Goal: Complete application form

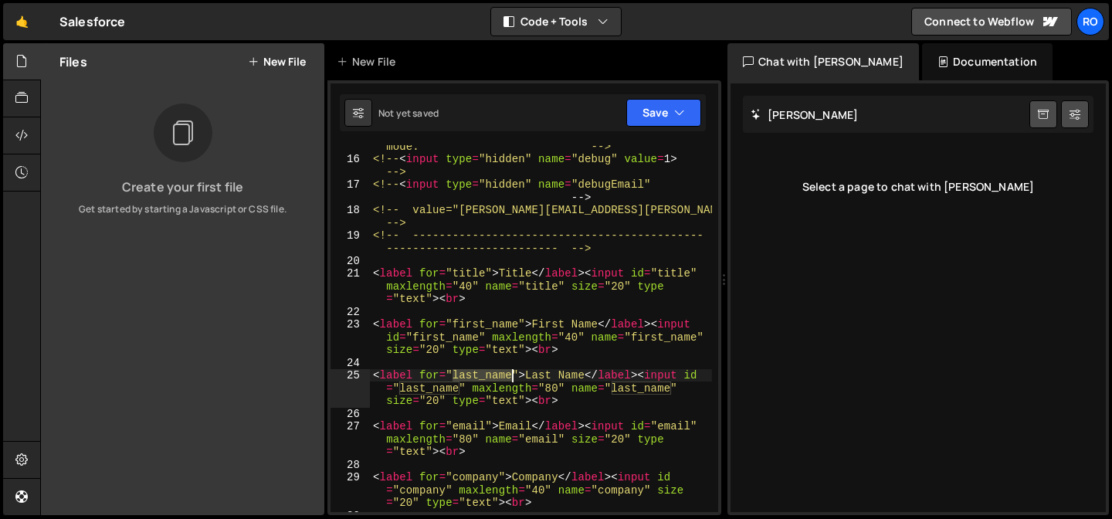
scroll to position [388, 0]
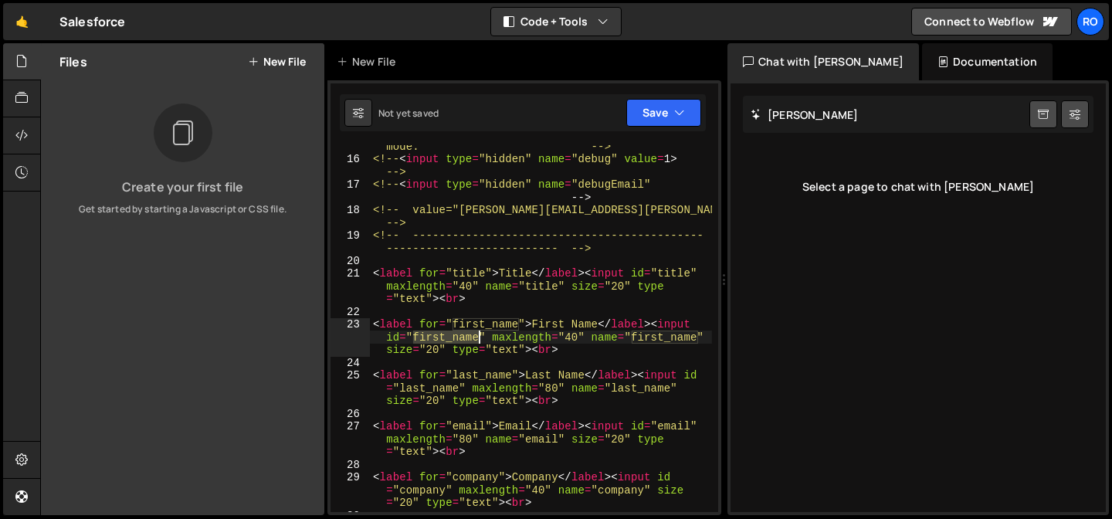
drag, startPoint x: 416, startPoint y: 338, endPoint x: 478, endPoint y: 335, distance: 62.6
click at [478, 335] on div "<!-- these lines if you wish to test in debug mode. --> <!-- < input type = "hi…" at bounding box center [541, 330] width 342 height 406
drag, startPoint x: 634, startPoint y: 337, endPoint x: 696, endPoint y: 334, distance: 61.8
click at [696, 334] on div "<!-- these lines if you wish to test in debug mode. --> <!-- < input type = "hi…" at bounding box center [541, 330] width 342 height 406
click at [478, 428] on div "<!-- these lines if you wish to test in debug mode. --> <!-- < input type = "hi…" at bounding box center [541, 330] width 342 height 406
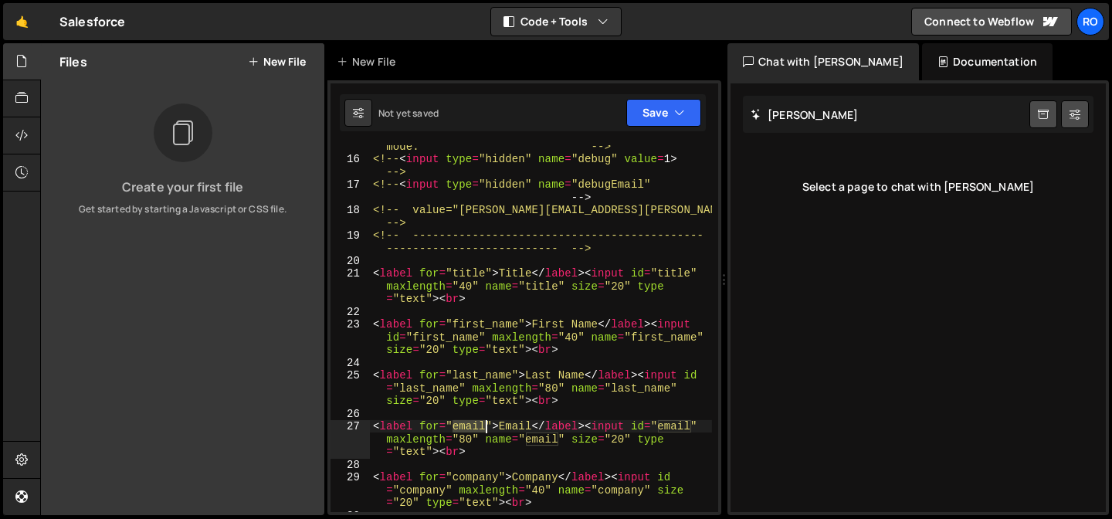
click at [478, 428] on div "<!-- these lines if you wish to test in debug mode. --> <!-- < input type = "hi…" at bounding box center [541, 330] width 342 height 406
click at [691, 426] on div "<!-- these lines if you wish to test in debug mode. --> <!-- < input type = "hi…" at bounding box center [541, 330] width 342 height 406
click at [679, 430] on div "<!-- these lines if you wish to test in debug mode. --> <!-- < input type = "hi…" at bounding box center [541, 330] width 342 height 406
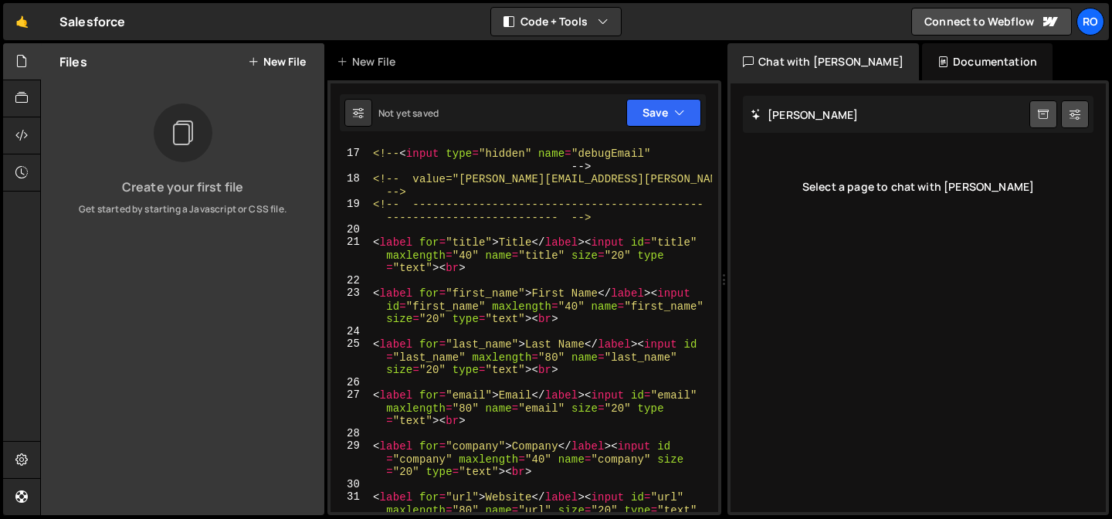
scroll to position [437, 0]
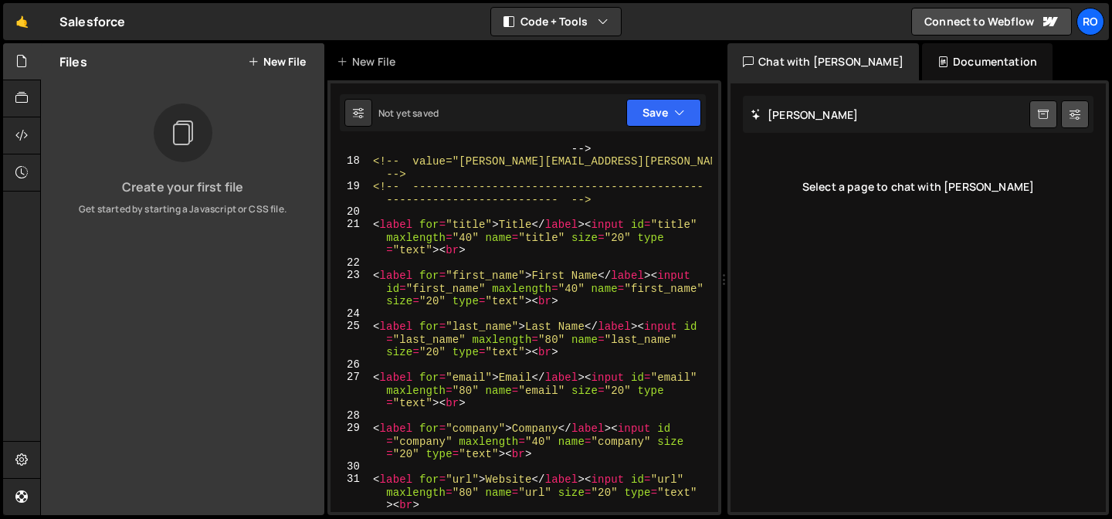
click at [619, 444] on div "<!-- < input type = "hidden" name = "debugEmail" -- > <!-- value="[PERSON_NAME]…" at bounding box center [541, 332] width 342 height 406
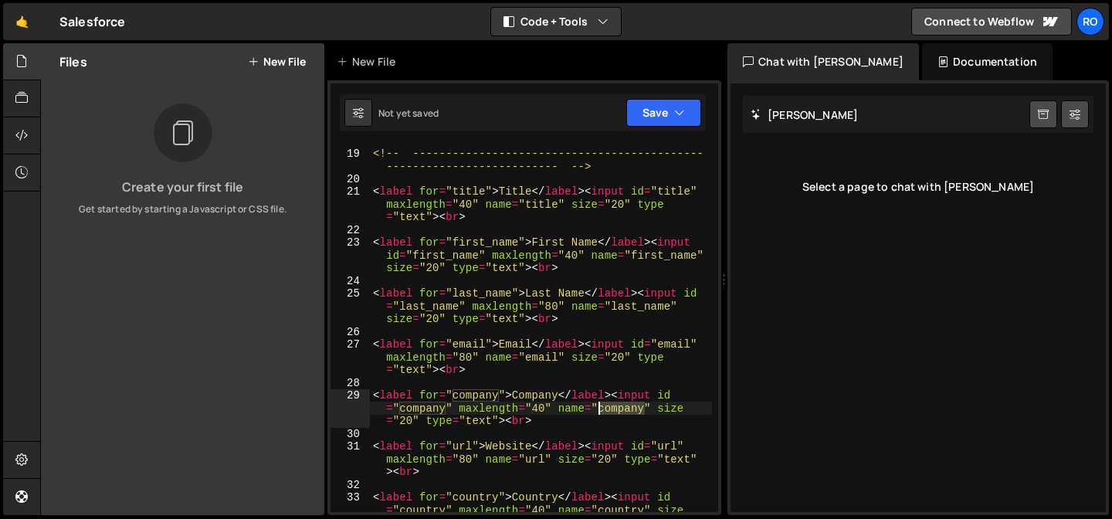
scroll to position [471, 0]
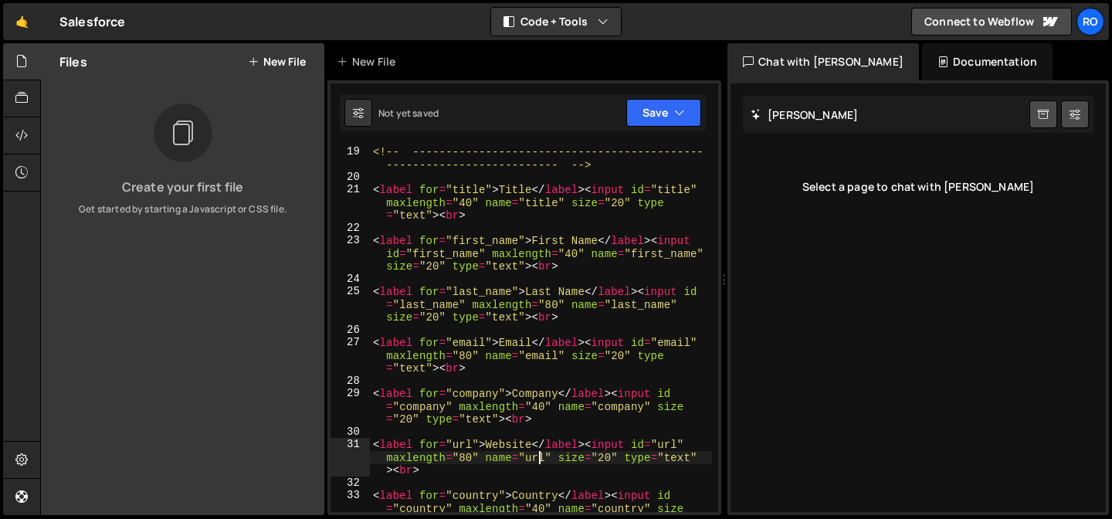
click at [539, 460] on div "<!-- -------------------------------------------- -------------------------- --…" at bounding box center [541, 360] width 342 height 431
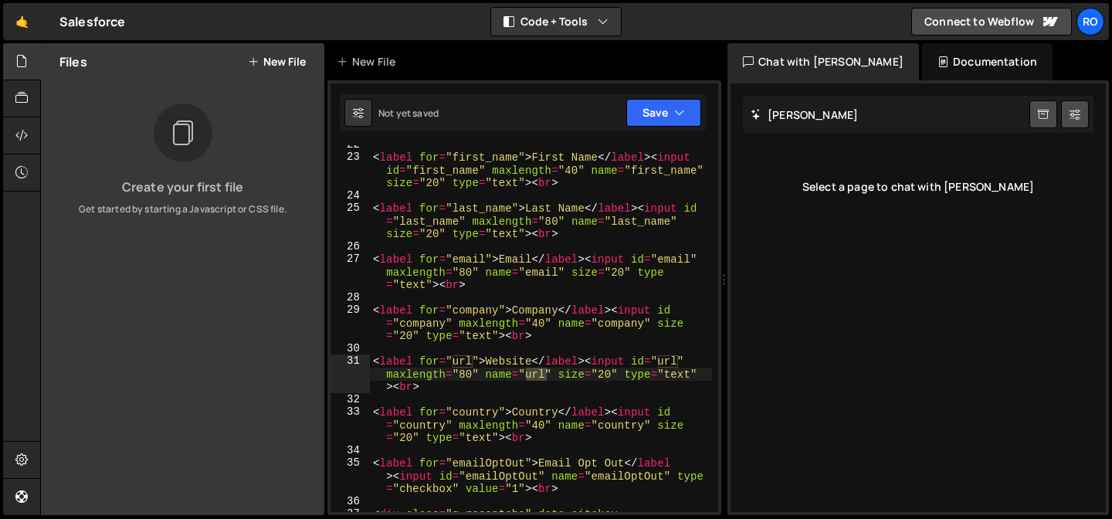
scroll to position [555, 0]
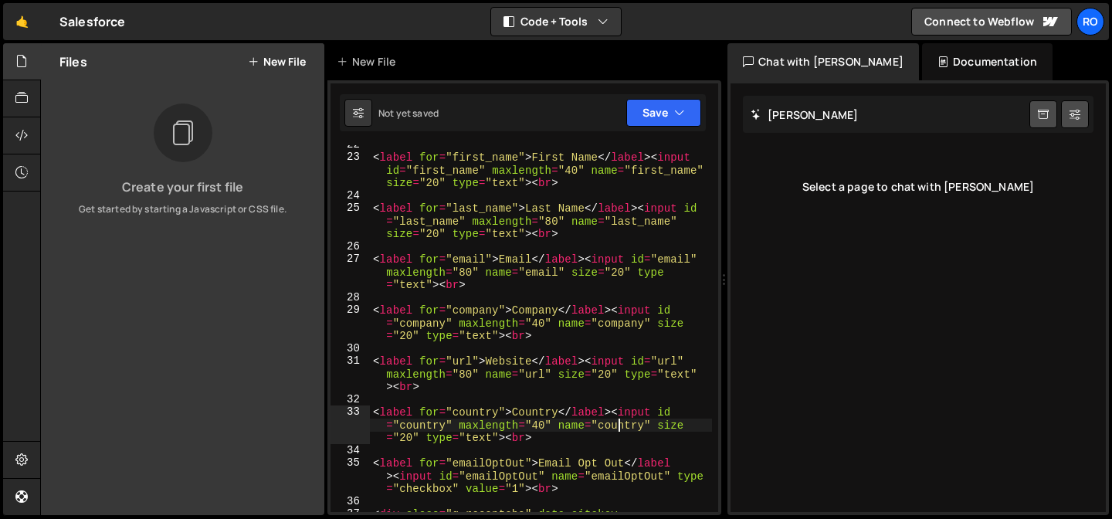
click at [620, 428] on div "< label for = "first_name" > First Name </ label > < input id = "first_name" ma…" at bounding box center [541, 468] width 342 height 660
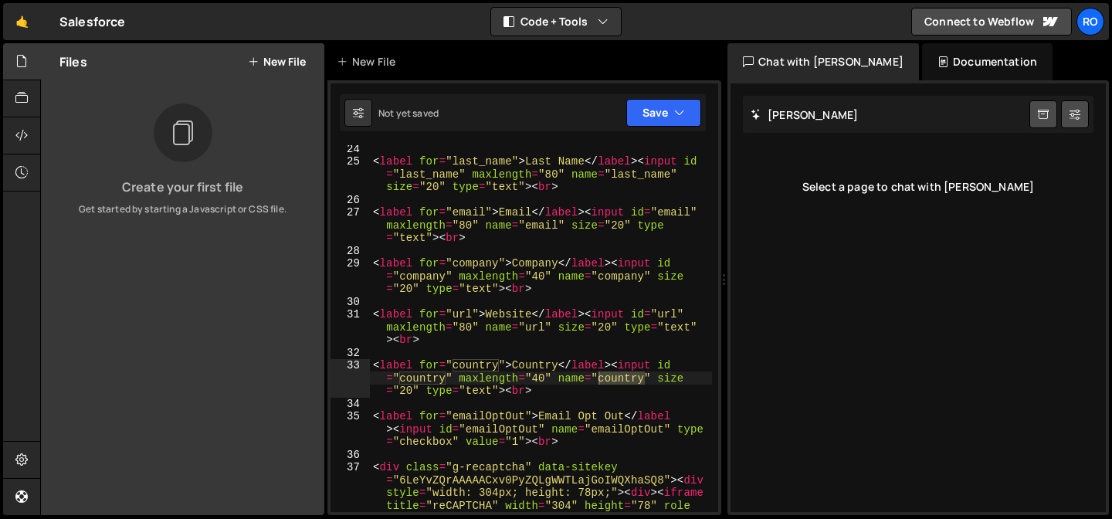
scroll to position [619, 0]
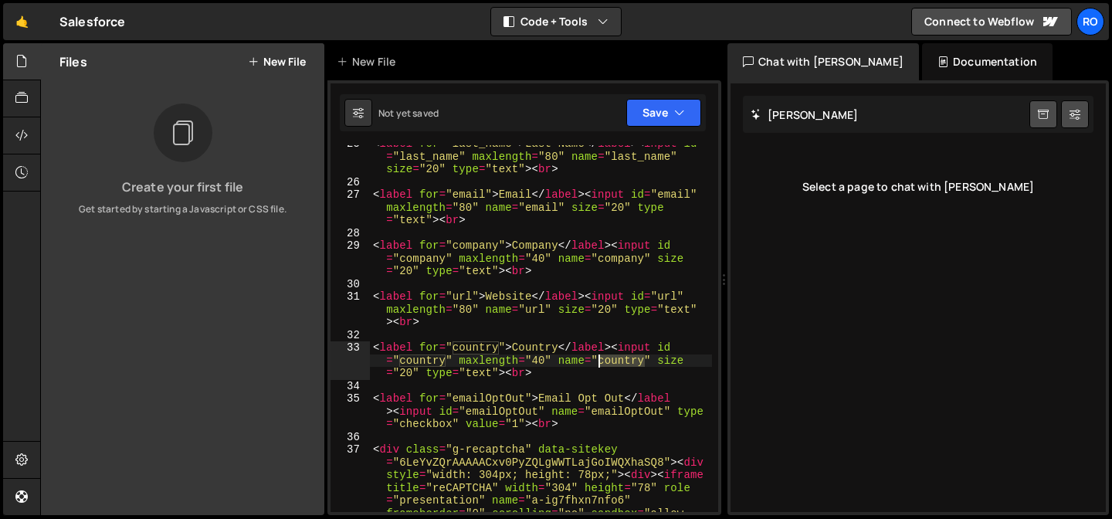
click at [503, 415] on div "< label for = "last_name" > Last Name </ label > < input id = "last_name" maxle…" at bounding box center [541, 480] width 342 height 686
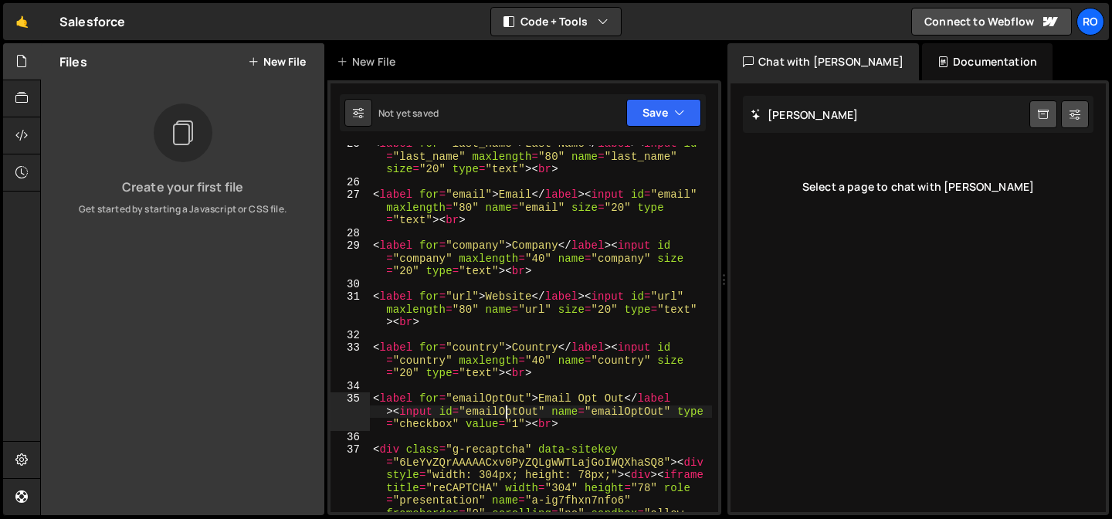
click at [503, 415] on div "< label for = "last_name" > Last Name </ label > < input id = "last_name" maxle…" at bounding box center [541, 480] width 342 height 686
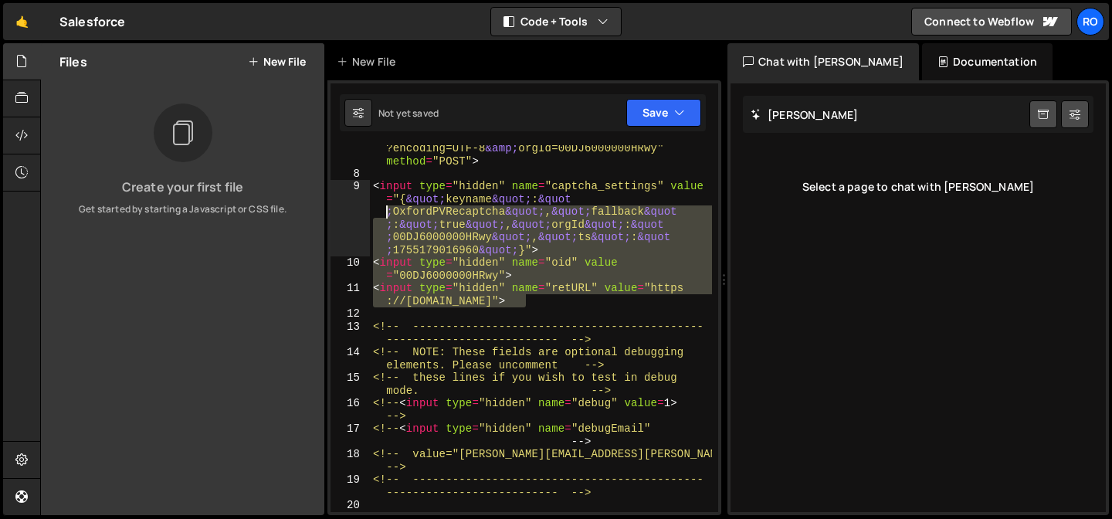
scroll to position [144, 0]
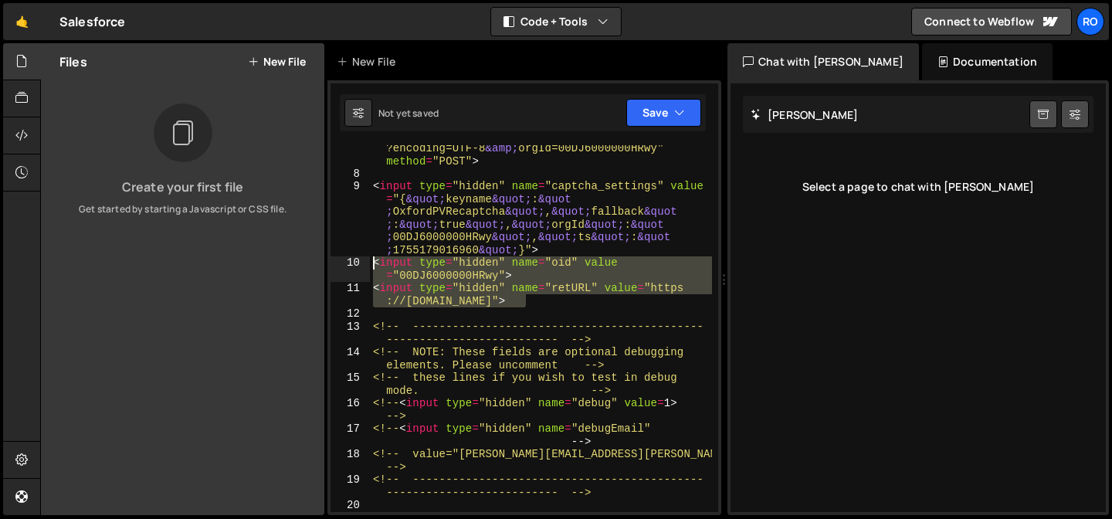
drag, startPoint x: 566, startPoint y: 256, endPoint x: 369, endPoint y: 262, distance: 197.0
click at [369, 262] on div "<label for="emailOptOut">Email Opt Out</label><input id="emailOptOut" name="ema…" at bounding box center [525, 328] width 388 height 367
type textarea "<input type="hidden" name="oid" value="00DJ6000000HRwy"> <input type="hidden" n…"
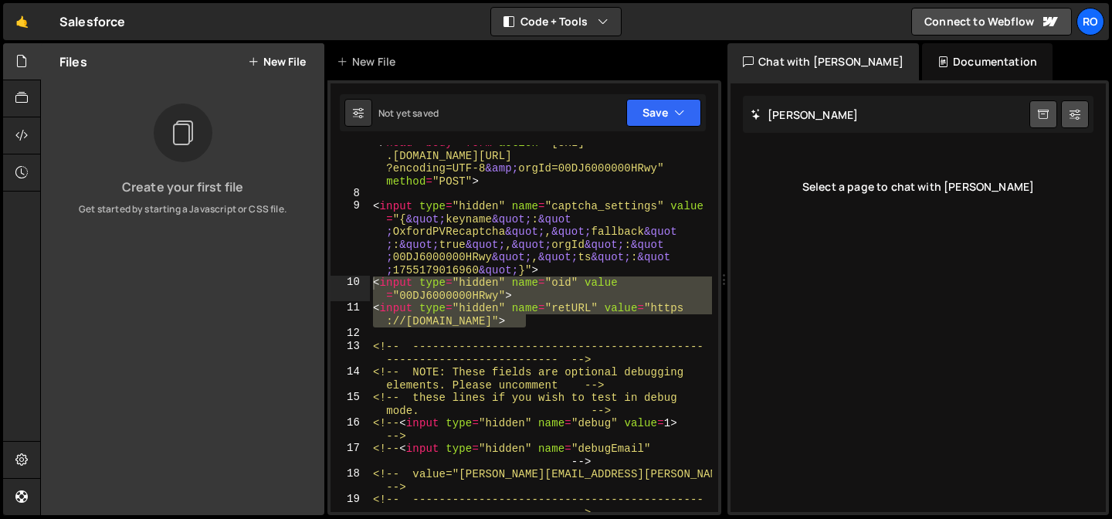
scroll to position [126, 0]
